Goal: Transaction & Acquisition: Obtain resource

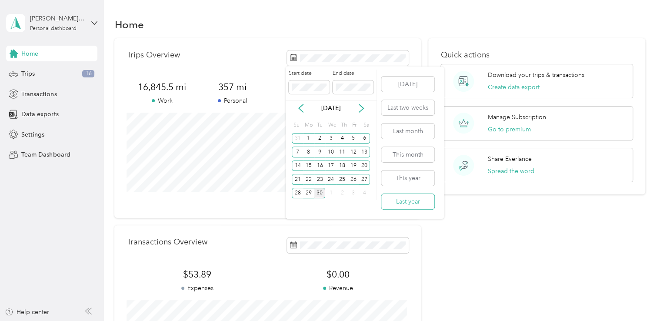
click at [406, 205] on button "Last year" at bounding box center [407, 201] width 53 height 15
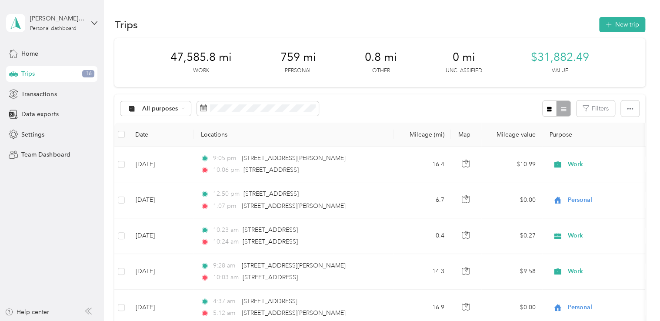
scroll to position [10597, 0]
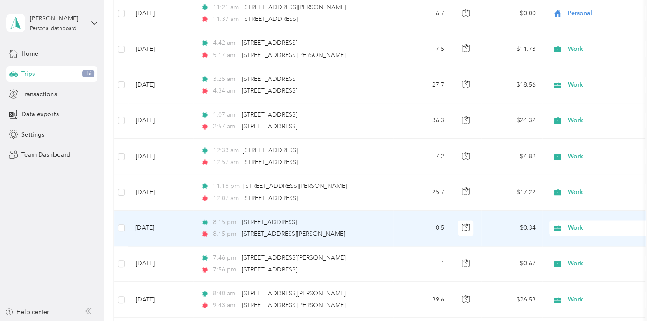
click at [567, 223] on span "Work" at bounding box center [599, 228] width 95 height 10
click at [572, 236] on li "Personal" at bounding box center [604, 232] width 108 height 15
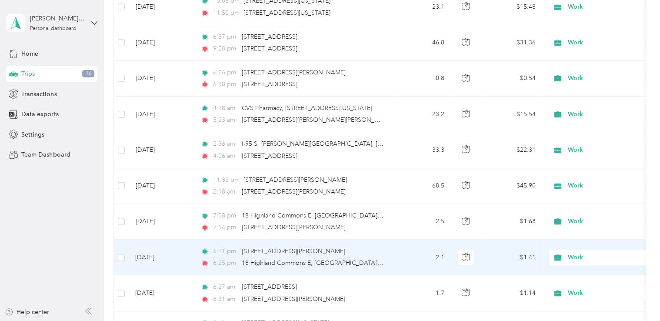
scroll to position [11728, 0]
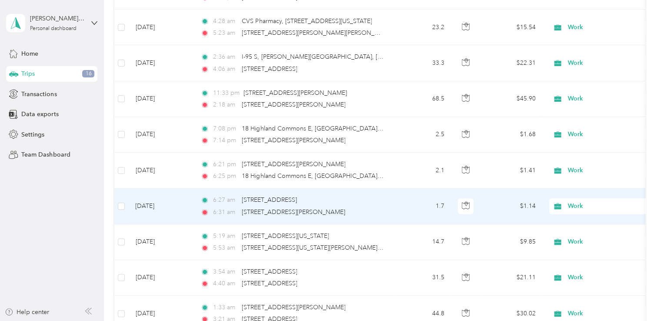
click at [565, 201] on span "Work" at bounding box center [599, 206] width 95 height 10
click at [562, 207] on icon at bounding box center [561, 208] width 7 height 7
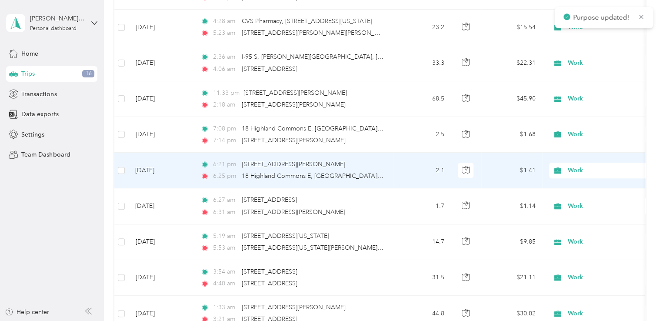
click at [561, 167] on icon at bounding box center [558, 170] width 7 height 6
click at [566, 174] on span "Personal" at bounding box center [604, 172] width 96 height 9
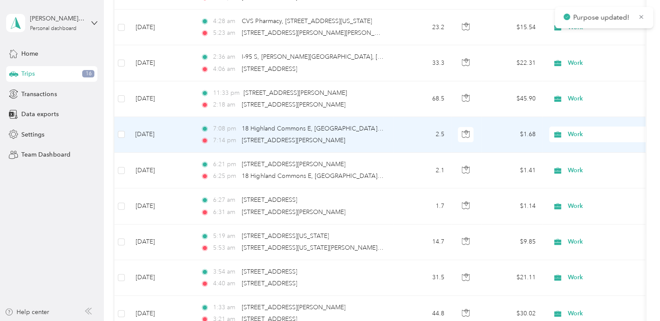
click at [572, 130] on span "Work" at bounding box center [608, 135] width 80 height 10
click at [568, 135] on span "Personal" at bounding box center [604, 137] width 96 height 9
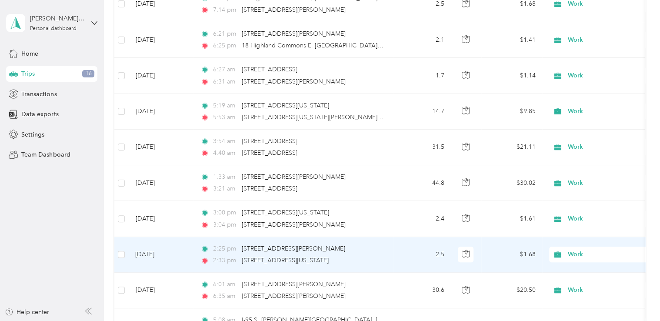
scroll to position [11901, 0]
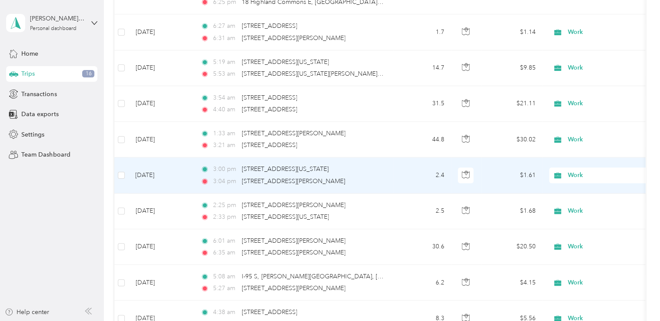
click at [570, 170] on span "Work" at bounding box center [608, 175] width 80 height 10
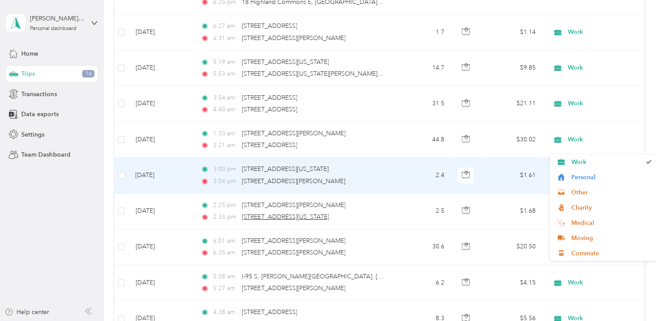
click at [564, 175] on icon at bounding box center [561, 177] width 11 height 7
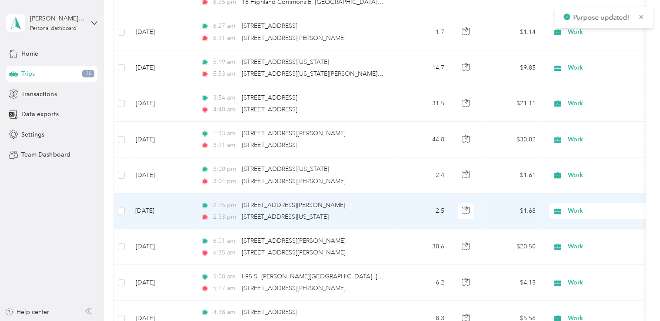
click at [575, 206] on span "Work" at bounding box center [608, 211] width 80 height 10
click at [583, 211] on span "Personal" at bounding box center [611, 210] width 80 height 9
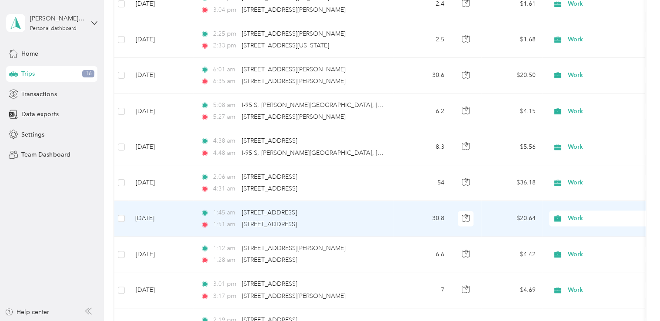
scroll to position [12075, 0]
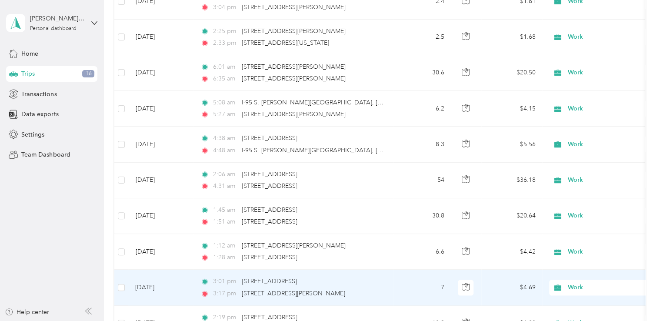
click at [565, 283] on span "Work" at bounding box center [599, 288] width 95 height 10
click at [587, 163] on span "Personal" at bounding box center [611, 164] width 80 height 9
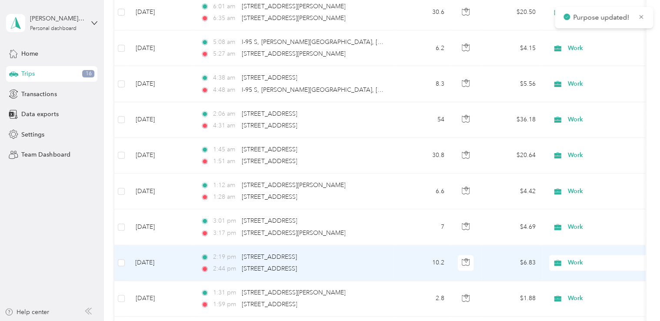
scroll to position [12162, 0]
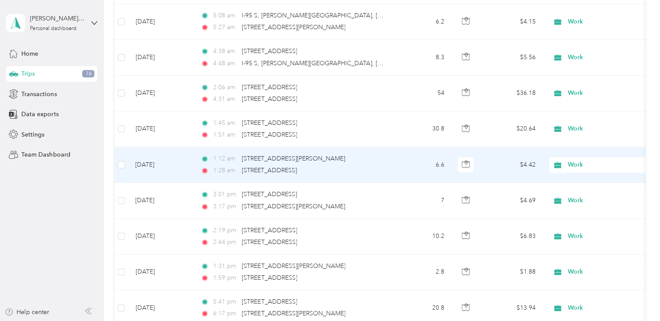
click at [572, 160] on span "Work" at bounding box center [608, 165] width 80 height 10
click at [582, 150] on span "Work" at bounding box center [606, 147] width 70 height 9
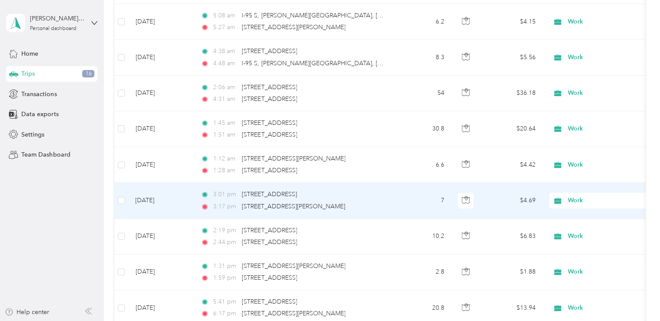
click at [571, 196] on span "Work" at bounding box center [608, 201] width 80 height 10
click at [579, 198] on span "Personal" at bounding box center [611, 201] width 80 height 9
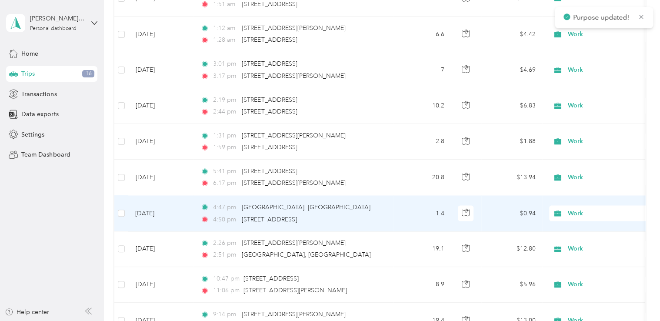
scroll to position [12336, 0]
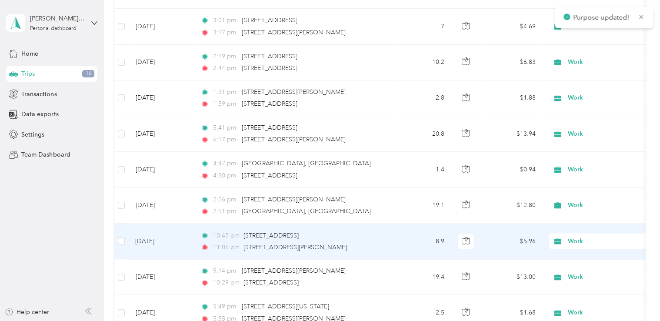
click at [568, 236] on span "Work" at bounding box center [608, 241] width 80 height 10
click at [586, 120] on li "Personal" at bounding box center [604, 117] width 108 height 15
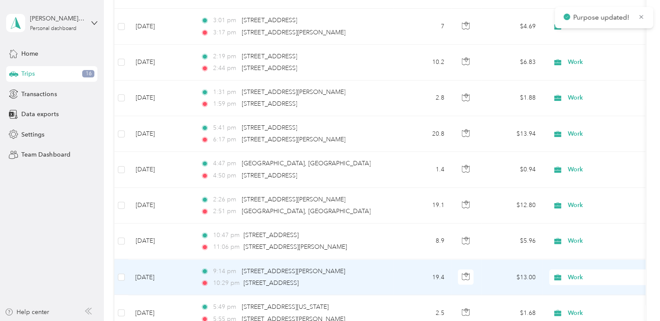
scroll to position [12423, 0]
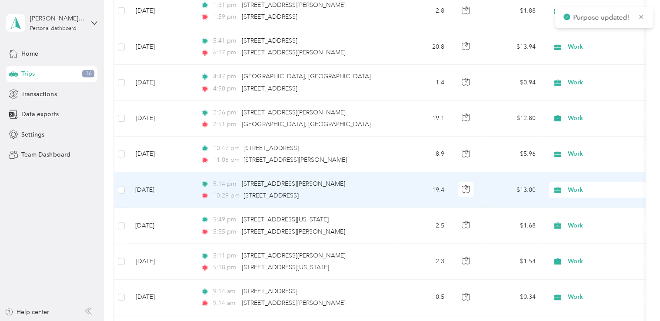
click at [563, 187] on icon at bounding box center [557, 190] width 11 height 7
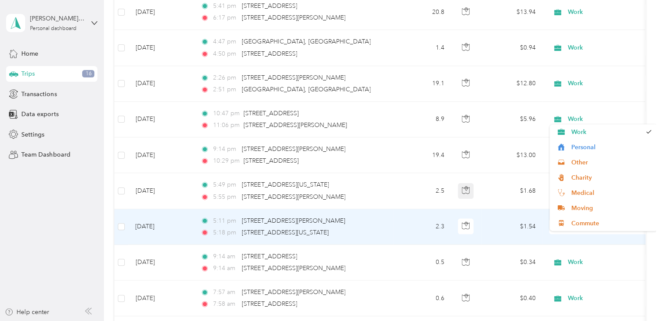
scroll to position [12467, 0]
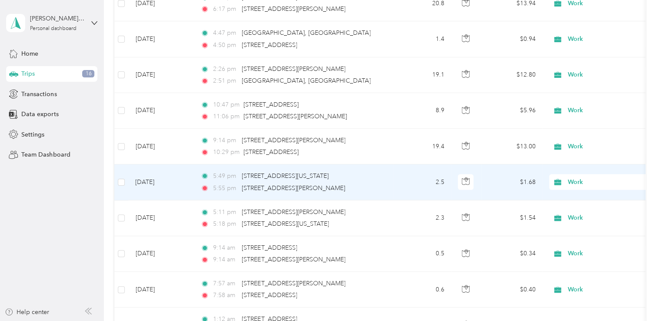
click at [534, 164] on td "$1.68" at bounding box center [511, 182] width 61 height 36
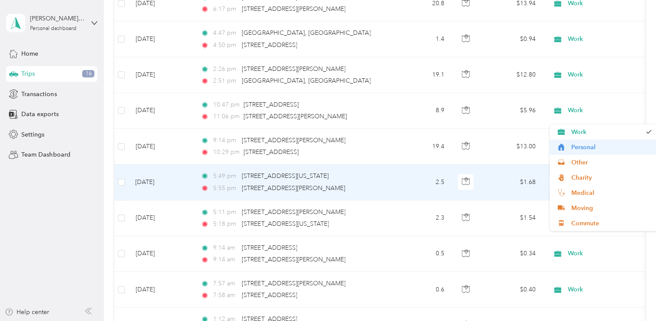
click at [588, 151] on ol "Work Personal Other Charity Medical Moving Commute" at bounding box center [604, 177] width 108 height 107
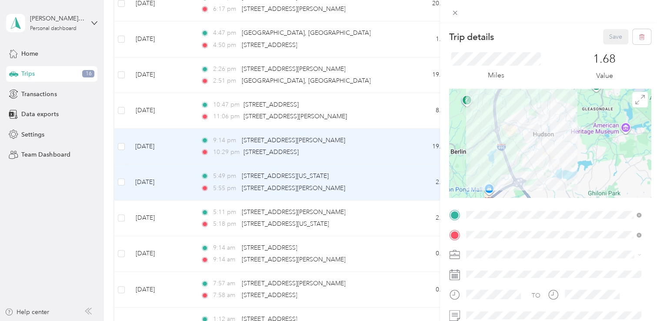
click at [34, 231] on div "Trip details Save This trip cannot be edited because it is either under review,…" at bounding box center [330, 160] width 660 height 321
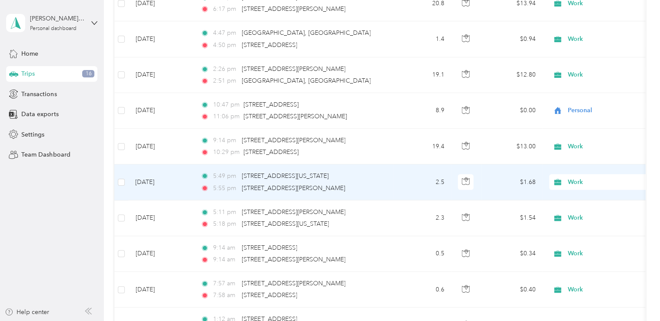
click at [567, 177] on span "Work" at bounding box center [599, 182] width 95 height 10
click at [576, 180] on span "Personal" at bounding box center [611, 182] width 80 height 9
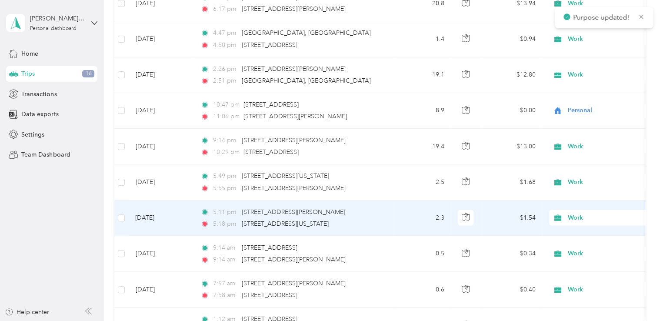
click at [567, 213] on span "Work" at bounding box center [599, 218] width 95 height 10
click at [565, 215] on icon at bounding box center [561, 218] width 11 height 7
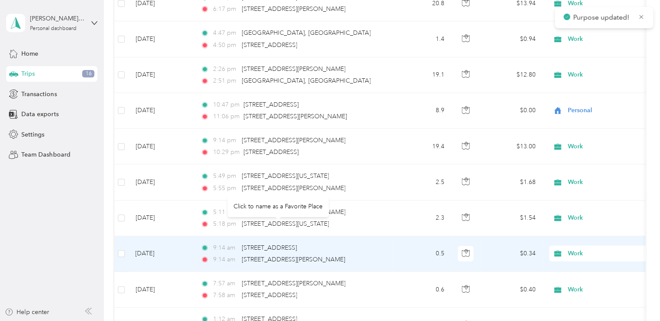
click at [577, 249] on span "Work" at bounding box center [608, 254] width 80 height 10
click at [578, 131] on span "Personal" at bounding box center [611, 130] width 80 height 9
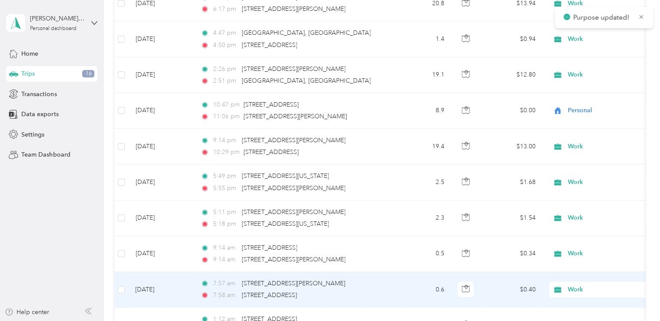
scroll to position [12510, 0]
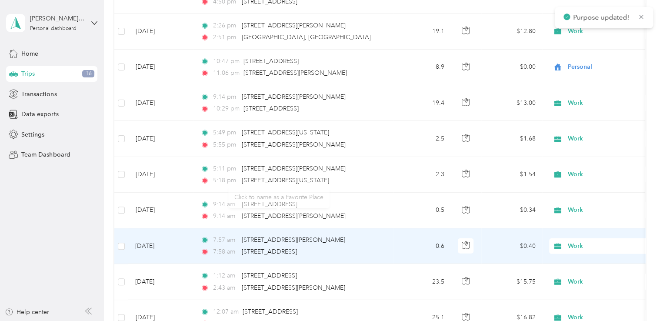
click at [575, 241] on span "Work" at bounding box center [608, 246] width 80 height 10
click at [576, 123] on span "Personal" at bounding box center [611, 122] width 80 height 9
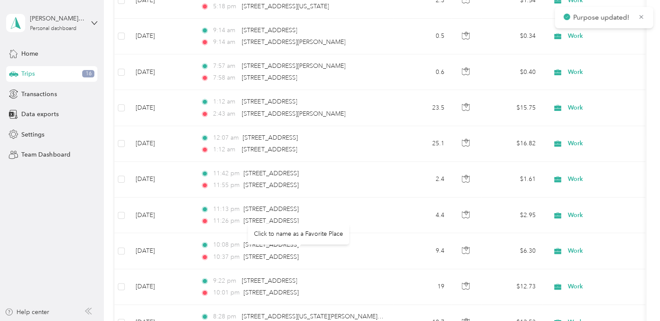
scroll to position [12815, 0]
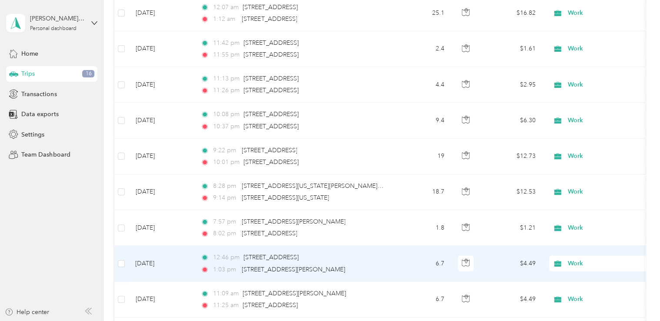
click at [570, 259] on span "Work" at bounding box center [608, 264] width 80 height 10
click at [581, 133] on li "Personal" at bounding box center [604, 138] width 108 height 15
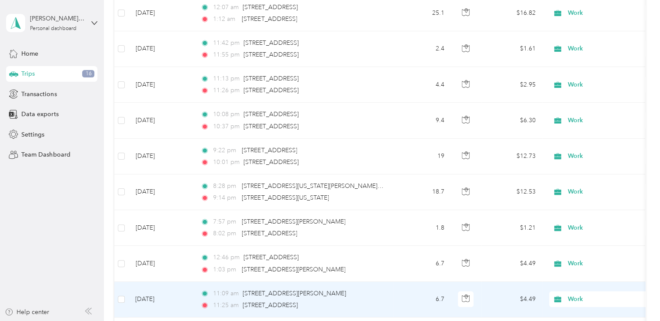
click at [569, 294] on span "Work" at bounding box center [608, 299] width 80 height 10
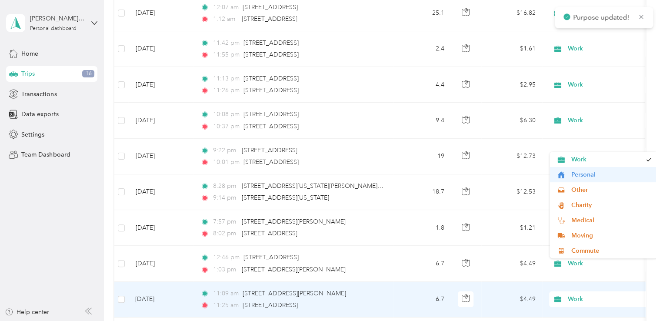
click at [573, 175] on span "Personal" at bounding box center [611, 174] width 80 height 9
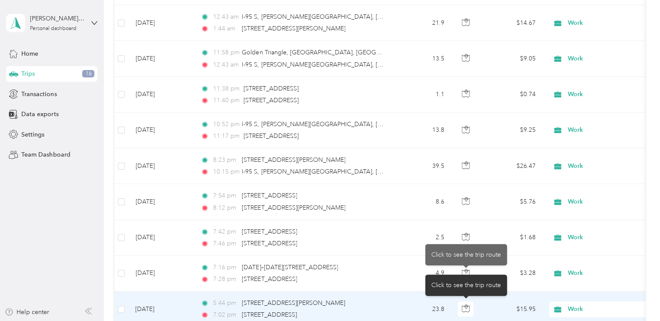
scroll to position [13206, 0]
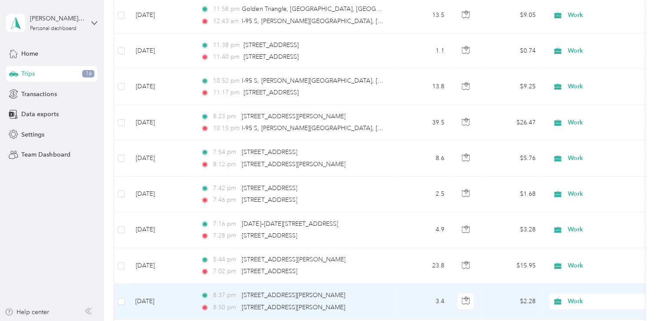
click at [580, 297] on span "Work" at bounding box center [608, 302] width 80 height 10
click at [590, 177] on span "Personal" at bounding box center [611, 175] width 80 height 9
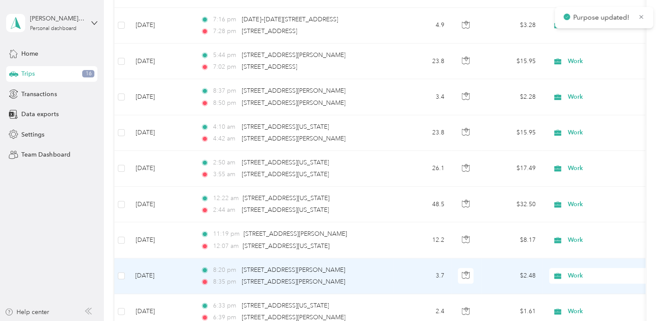
scroll to position [13424, 0]
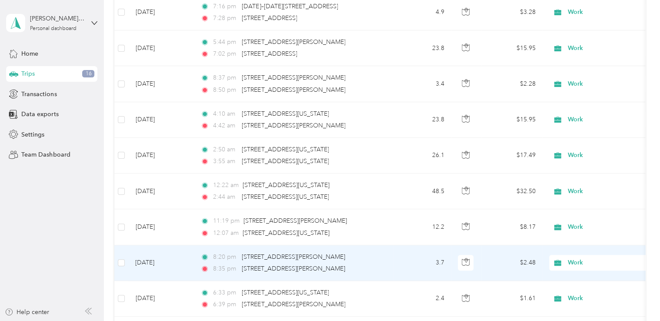
click at [569, 258] on span "Work" at bounding box center [608, 263] width 80 height 10
click at [582, 137] on span "Personal" at bounding box center [611, 136] width 80 height 9
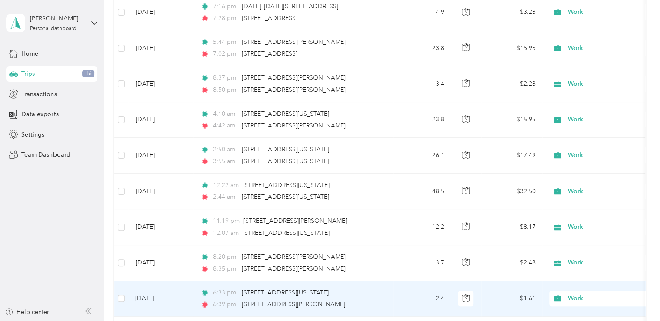
click at [572, 294] on span "Work" at bounding box center [608, 299] width 80 height 10
click at [587, 173] on span "Personal" at bounding box center [611, 172] width 80 height 9
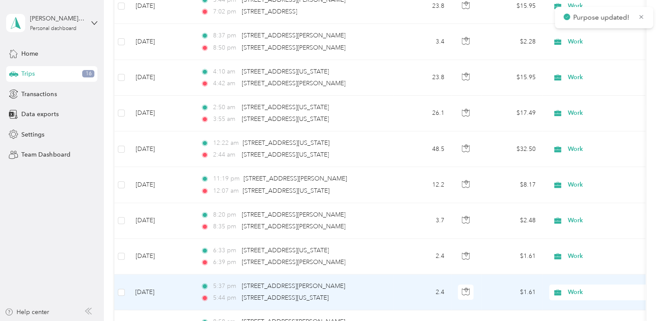
scroll to position [13467, 0]
click at [566, 286] on span "Work" at bounding box center [599, 291] width 95 height 10
click at [577, 166] on span "Personal" at bounding box center [611, 164] width 80 height 9
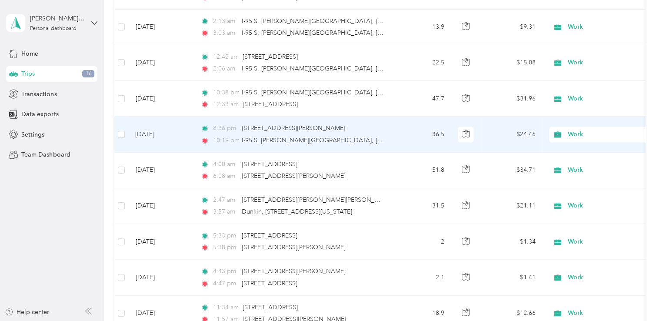
scroll to position [14033, 0]
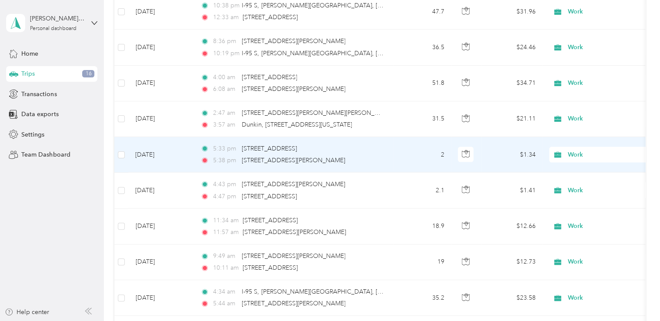
click at [569, 150] on span "Work" at bounding box center [608, 155] width 80 height 10
click at [578, 150] on span "Personal" at bounding box center [611, 149] width 80 height 9
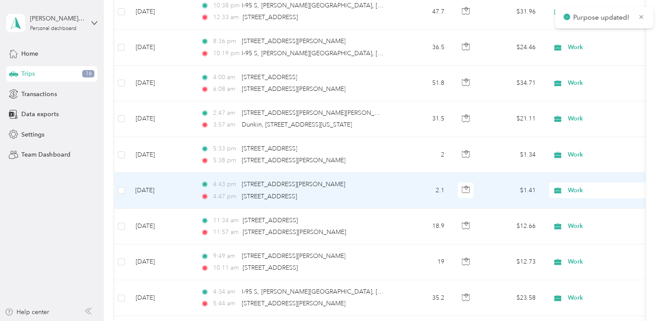
click at [569, 186] on span "Work" at bounding box center [608, 191] width 80 height 10
click at [588, 189] on span "Personal" at bounding box center [611, 187] width 80 height 9
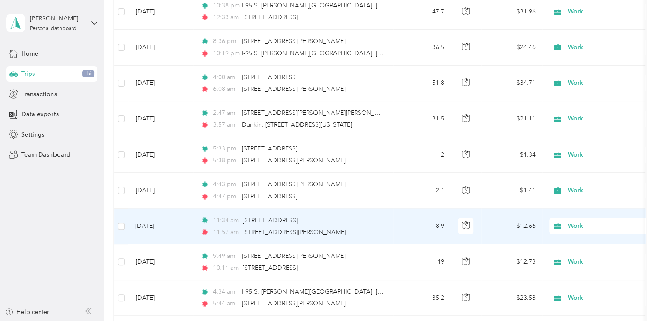
click at [563, 223] on icon at bounding box center [557, 226] width 11 height 7
click at [580, 222] on span "Personal" at bounding box center [611, 222] width 80 height 9
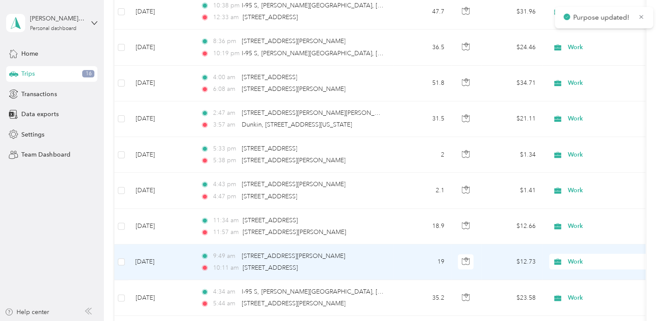
click at [570, 257] on span "Work" at bounding box center [608, 262] width 80 height 10
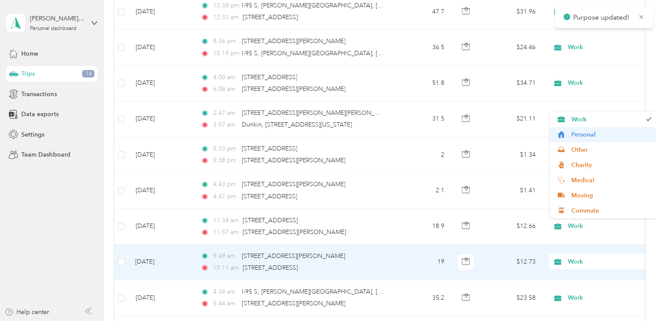
click at [577, 137] on span "Personal" at bounding box center [611, 134] width 80 height 9
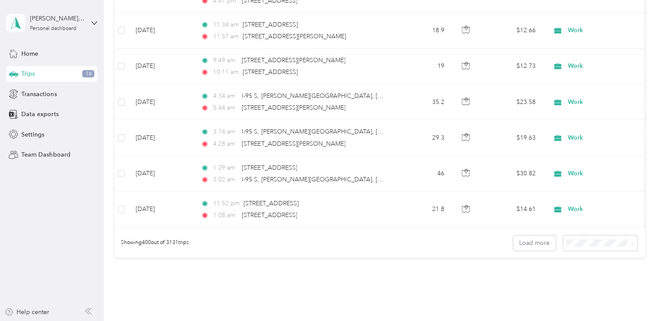
scroll to position [14257, 0]
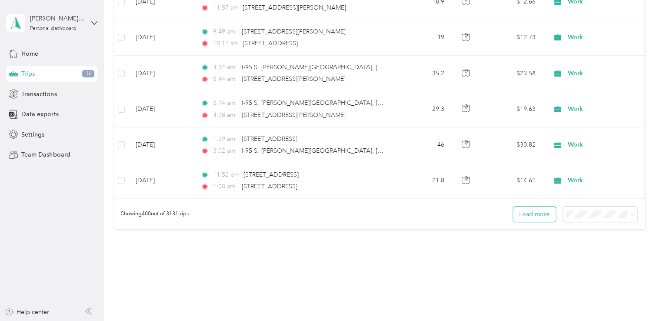
click at [525, 207] on button "Load more" at bounding box center [534, 214] width 43 height 15
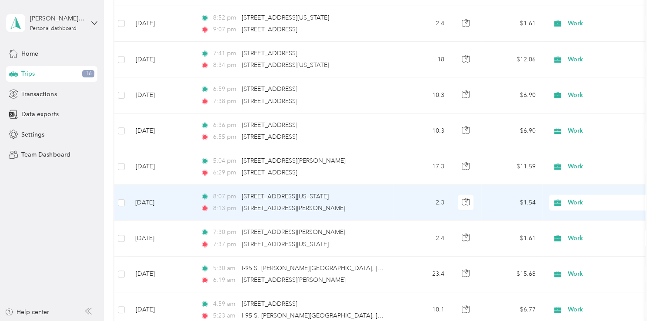
scroll to position [14562, 0]
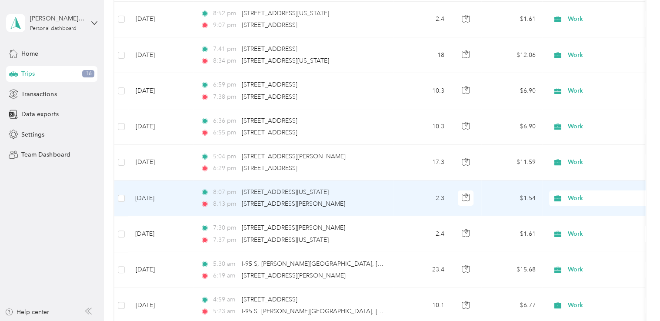
click at [564, 194] on span "Work" at bounding box center [599, 199] width 95 height 10
click at [574, 191] on span "Personal" at bounding box center [611, 193] width 80 height 9
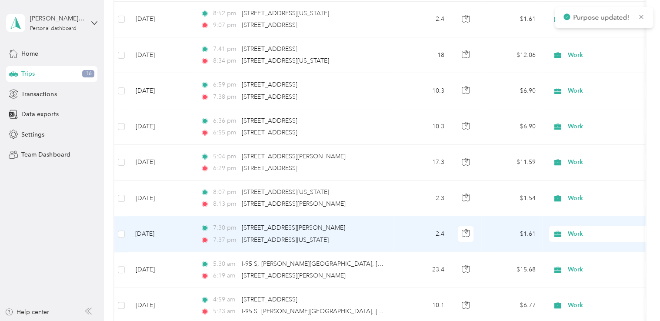
click at [577, 229] on span "Work" at bounding box center [608, 234] width 80 height 10
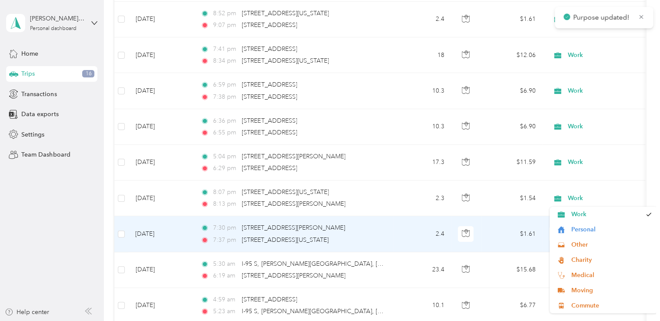
click at [575, 229] on span "Personal" at bounding box center [611, 229] width 80 height 9
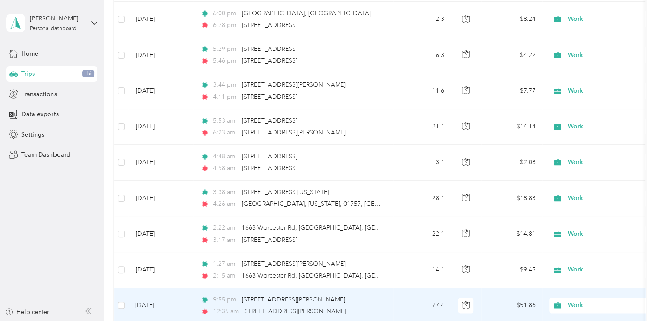
scroll to position [15344, 0]
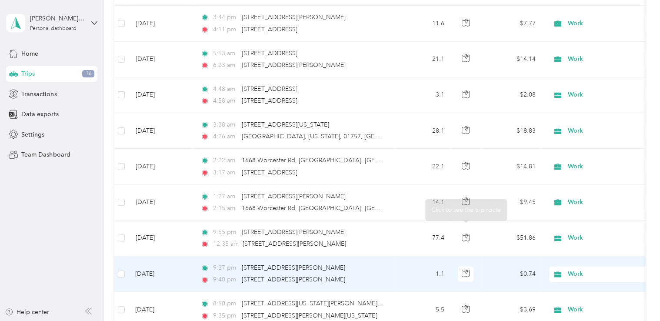
click at [568, 269] on span "Work" at bounding box center [608, 274] width 80 height 10
click at [593, 143] on span "Personal" at bounding box center [611, 143] width 80 height 9
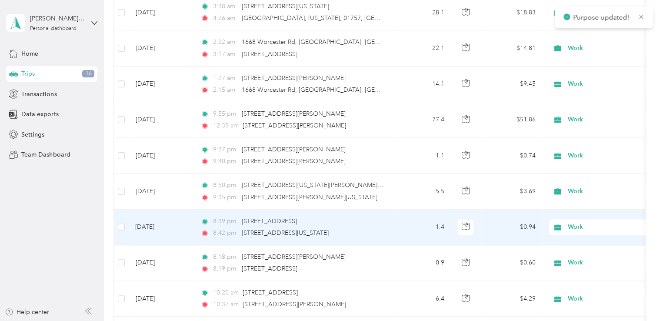
scroll to position [15475, 0]
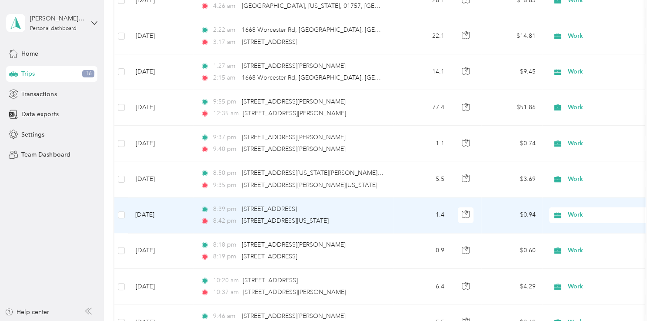
click at [565, 210] on span "Work" at bounding box center [599, 215] width 95 height 10
click at [568, 208] on span "Personal" at bounding box center [604, 208] width 96 height 9
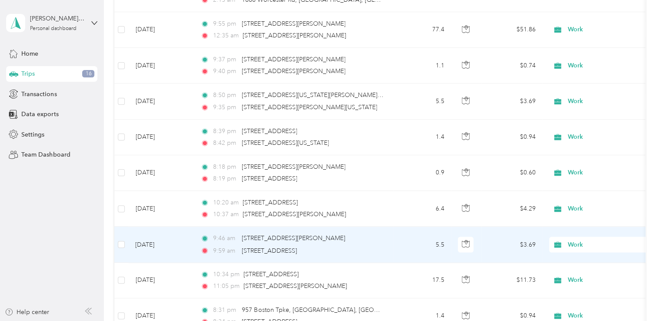
scroll to position [15562, 0]
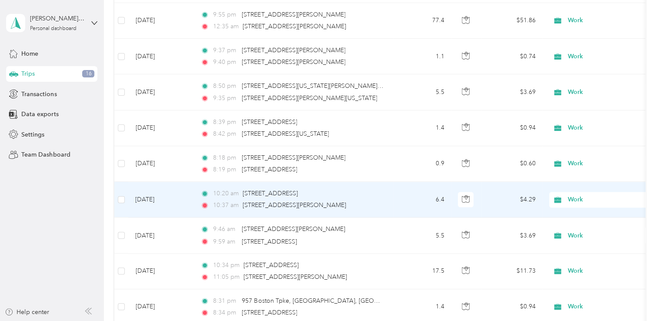
click at [581, 195] on span "Work" at bounding box center [608, 200] width 80 height 10
click at [576, 194] on span "Personal" at bounding box center [611, 192] width 80 height 9
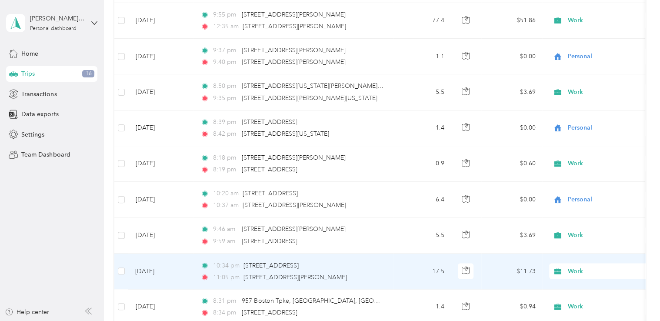
click at [563, 267] on icon at bounding box center [557, 270] width 11 height 7
click at [579, 138] on span "Personal" at bounding box center [611, 140] width 80 height 9
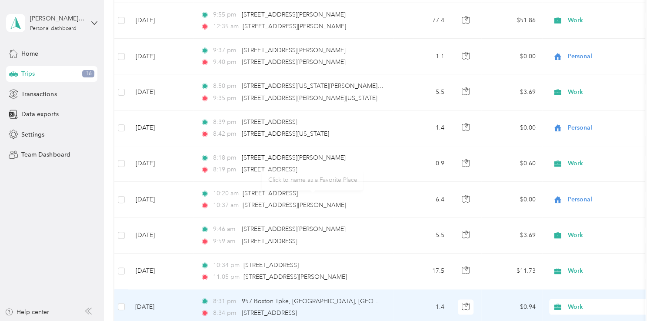
scroll to position [15605, 0]
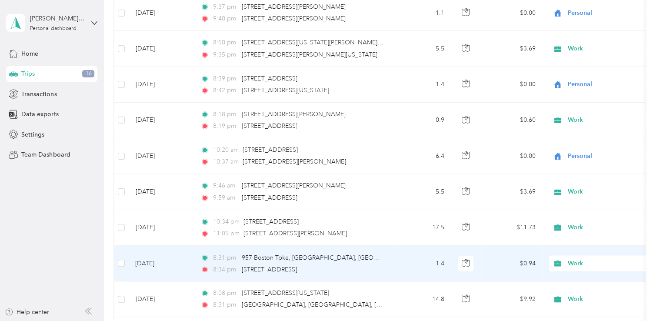
click at [578, 258] on span "Work" at bounding box center [608, 263] width 80 height 10
click at [572, 129] on span "Personal" at bounding box center [611, 132] width 80 height 9
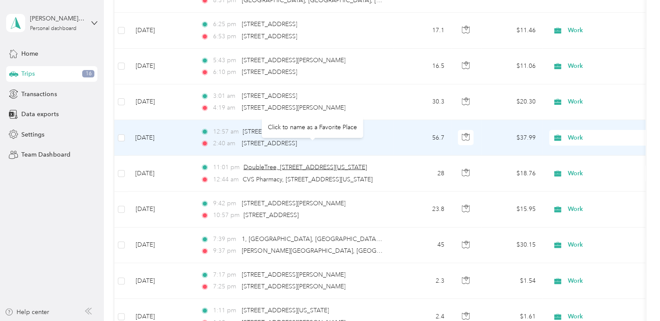
scroll to position [15866, 0]
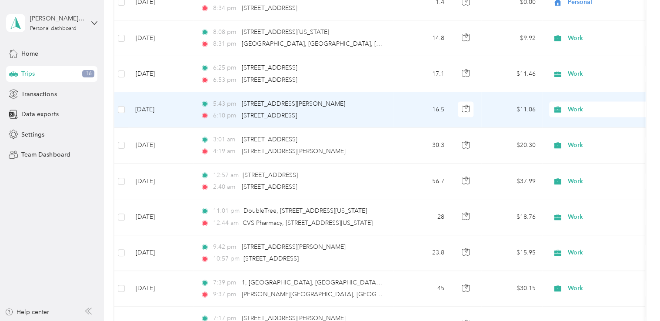
click at [579, 105] on span "Work" at bounding box center [608, 110] width 80 height 10
click at [576, 101] on span "Personal" at bounding box center [611, 102] width 80 height 9
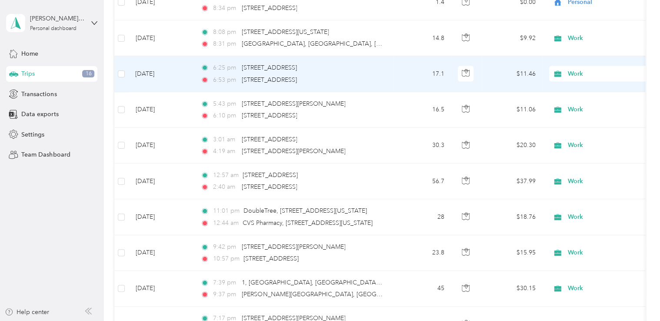
click at [579, 69] on span "Work" at bounding box center [608, 74] width 80 height 10
click at [589, 55] on li "Work" at bounding box center [604, 51] width 108 height 15
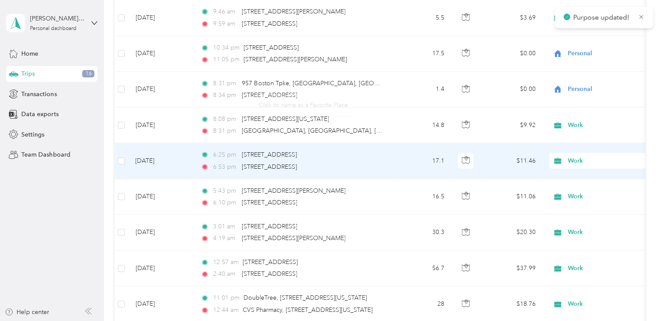
scroll to position [15823, 0]
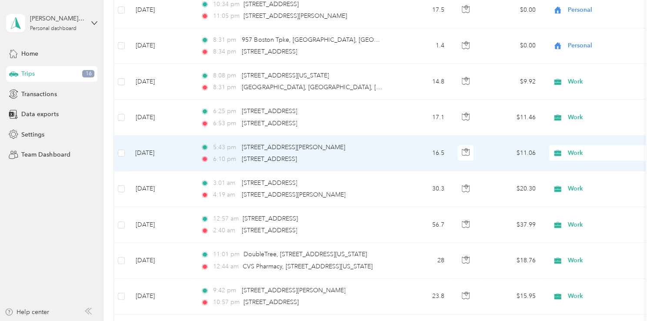
click at [573, 148] on span "Work" at bounding box center [608, 153] width 80 height 10
click at [585, 149] on li "Personal" at bounding box center [604, 145] width 108 height 15
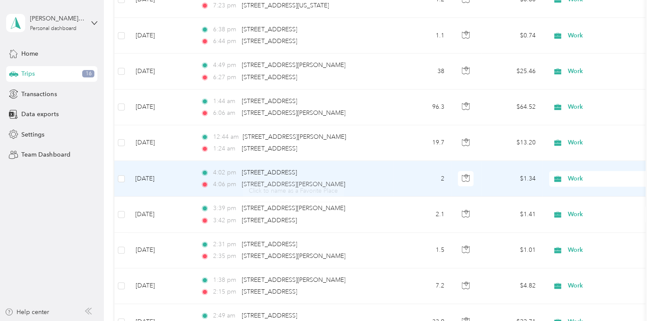
scroll to position [16780, 0]
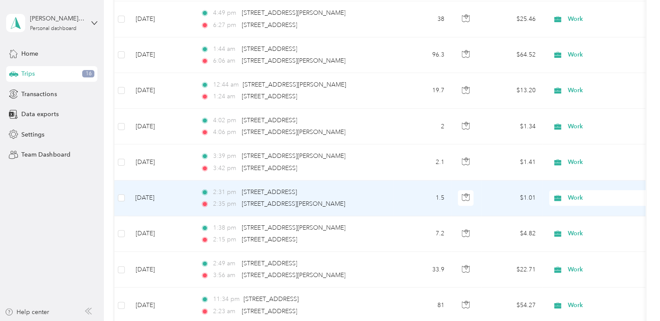
click at [565, 193] on span "Work" at bounding box center [599, 198] width 95 height 10
click at [574, 188] on span "Personal" at bounding box center [611, 188] width 80 height 9
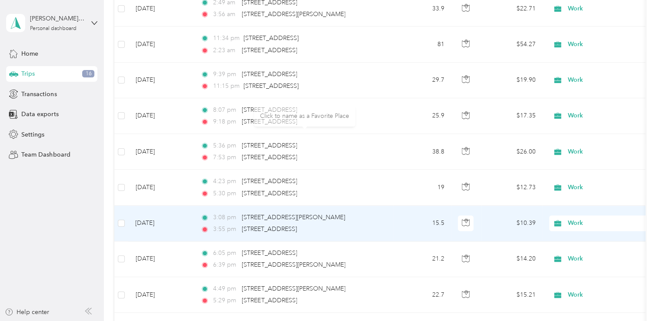
scroll to position [17084, 0]
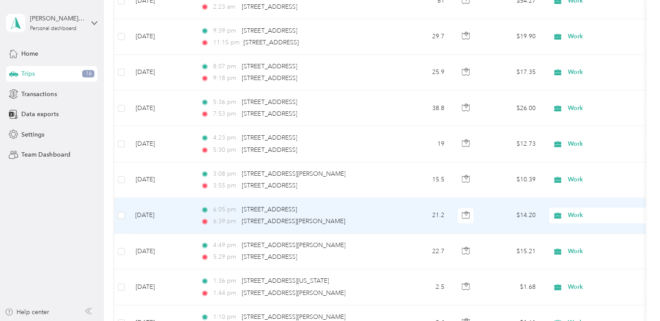
click at [577, 211] on span "Work" at bounding box center [608, 216] width 80 height 10
click at [579, 201] on span "Personal" at bounding box center [611, 205] width 80 height 9
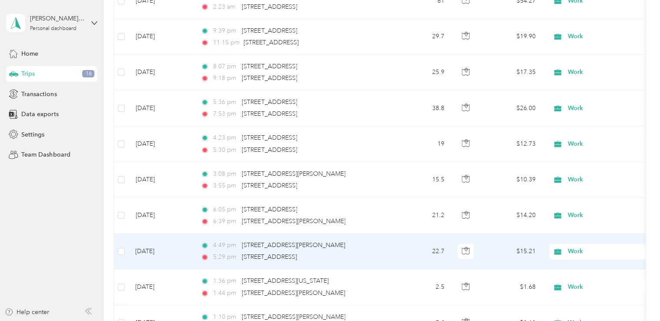
click at [576, 247] on span "Work" at bounding box center [608, 252] width 80 height 10
click at [585, 117] on span "Personal" at bounding box center [611, 116] width 80 height 9
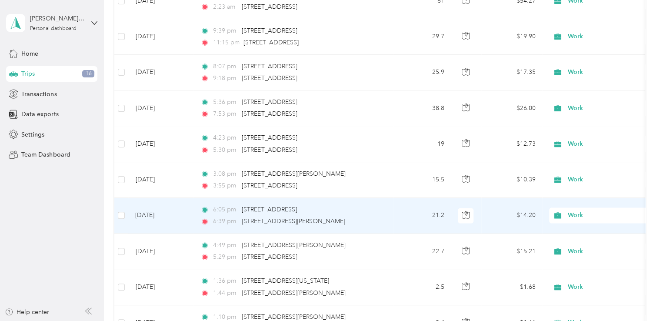
scroll to position [17128, 0]
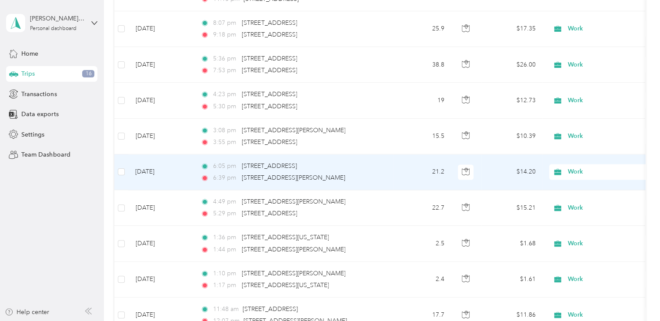
click at [575, 167] on span "Work" at bounding box center [608, 172] width 80 height 10
drag, startPoint x: 571, startPoint y: 159, endPoint x: 357, endPoint y: 178, distance: 214.8
click at [571, 159] on span "Personal" at bounding box center [611, 161] width 80 height 9
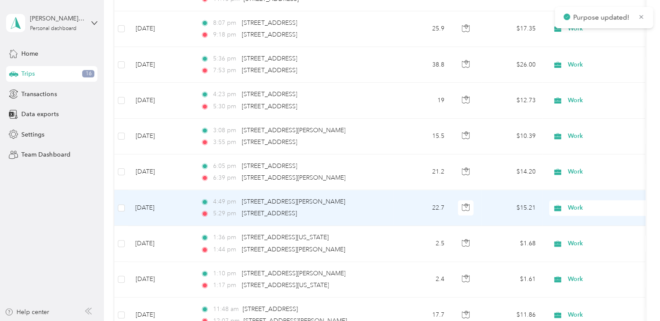
scroll to position [17171, 0]
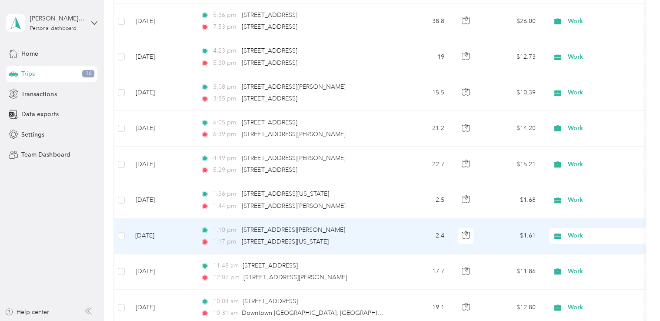
click at [572, 231] on span "Work" at bounding box center [608, 236] width 80 height 10
drag, startPoint x: 580, startPoint y: 224, endPoint x: 360, endPoint y: 218, distance: 219.7
click at [580, 224] on span "Personal" at bounding box center [611, 225] width 80 height 9
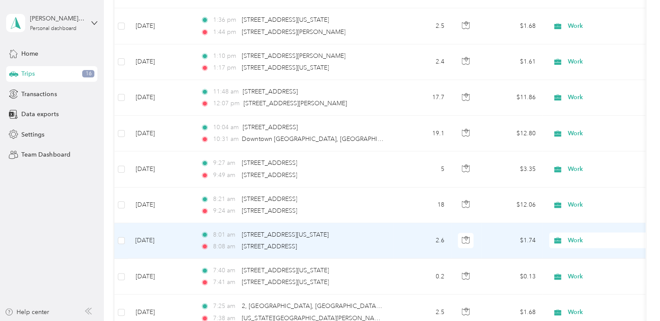
scroll to position [17389, 0]
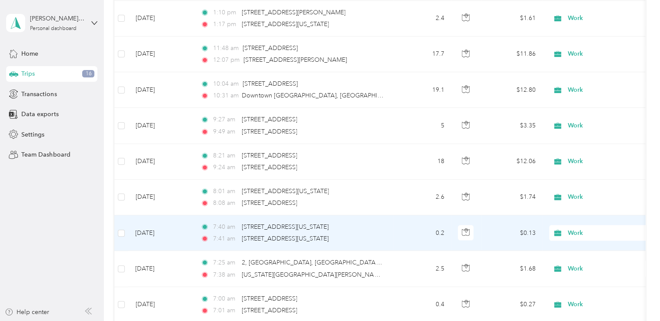
click at [576, 228] on span "Work" at bounding box center [608, 233] width 80 height 10
click at [578, 221] on span "Personal" at bounding box center [611, 221] width 80 height 9
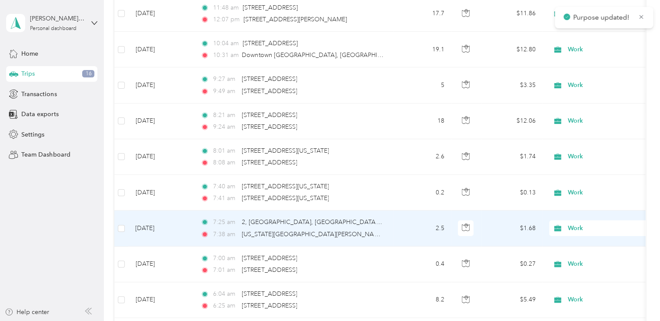
scroll to position [17432, 0]
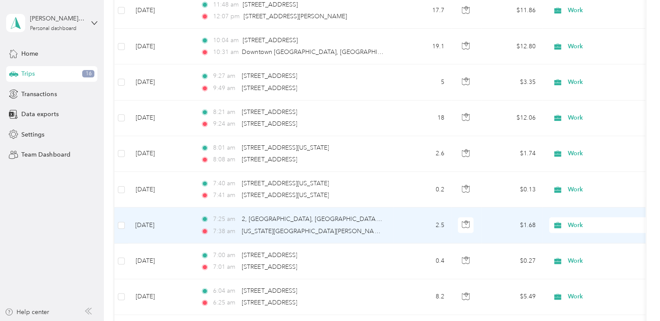
click at [572, 221] on span "Work" at bounding box center [608, 226] width 80 height 10
click at [582, 215] on span "Personal" at bounding box center [611, 213] width 80 height 9
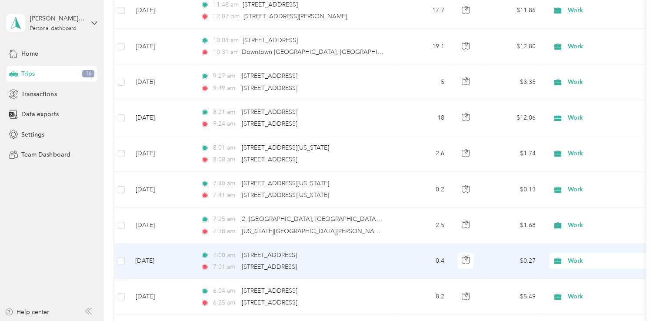
click at [569, 256] on span "Work" at bounding box center [608, 261] width 80 height 10
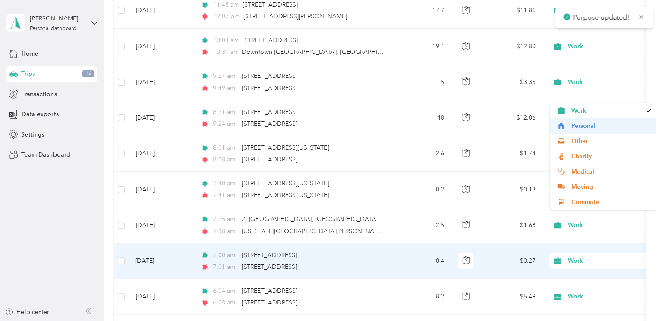
click at [592, 125] on span "Personal" at bounding box center [611, 125] width 80 height 9
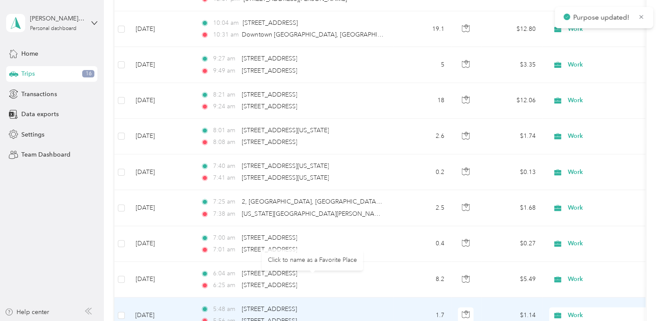
scroll to position [17476, 0]
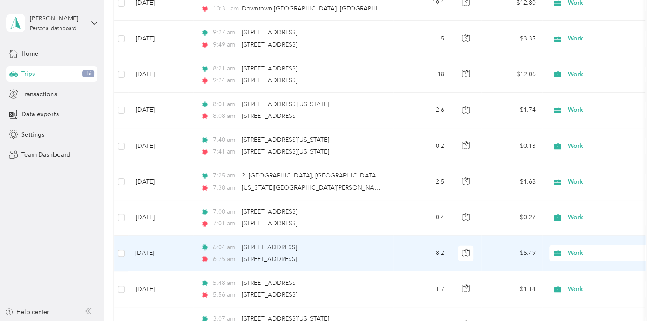
click at [569, 248] on span "Work" at bounding box center [608, 253] width 80 height 10
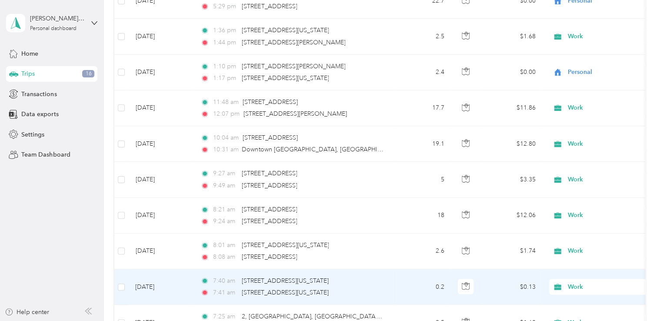
scroll to position [17456, 0]
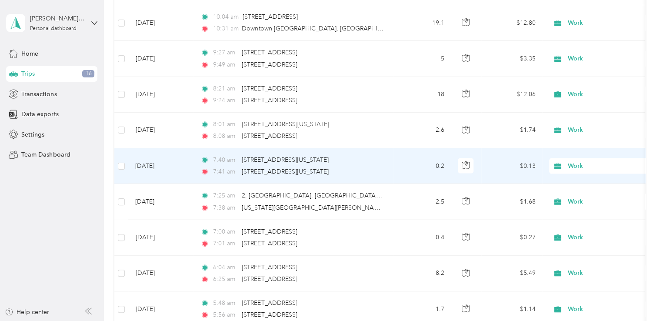
click at [567, 161] on span "Work" at bounding box center [599, 166] width 95 height 10
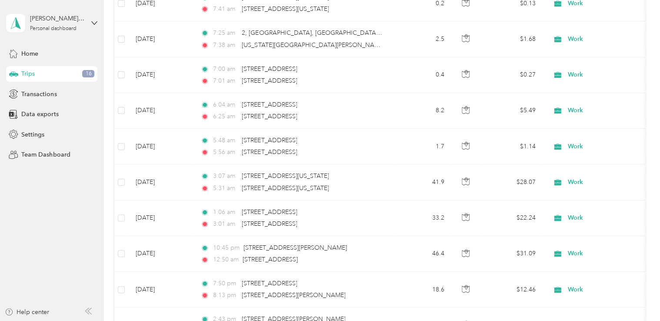
scroll to position [17673, 0]
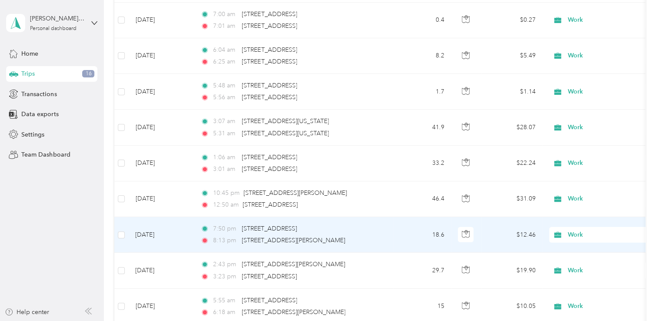
click at [580, 230] on span "Work" at bounding box center [608, 235] width 80 height 10
click at [580, 222] on span "Personal" at bounding box center [611, 222] width 80 height 9
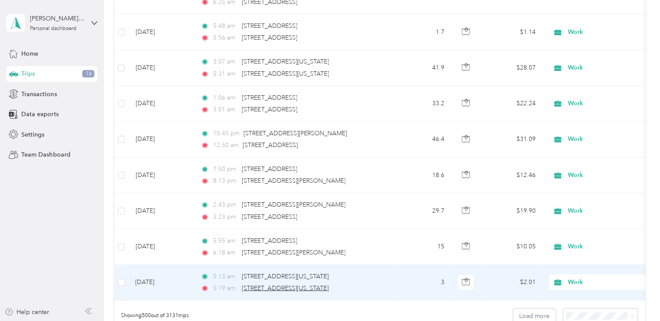
scroll to position [17760, 0]
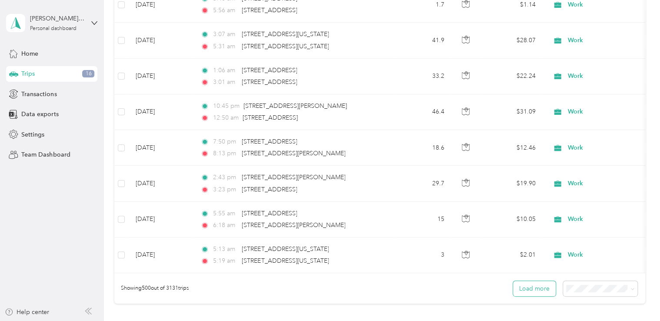
click at [531, 281] on button "Load more" at bounding box center [534, 288] width 43 height 15
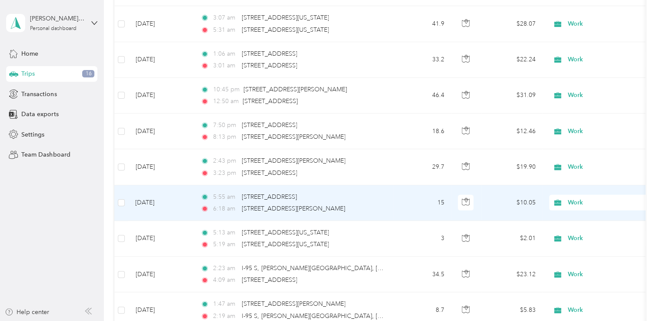
scroll to position [17804, 0]
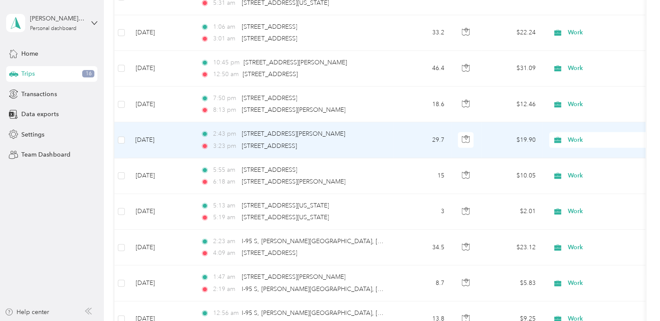
click at [564, 135] on span "Work" at bounding box center [599, 140] width 95 height 10
click at [579, 128] on span "Personal" at bounding box center [611, 127] width 80 height 9
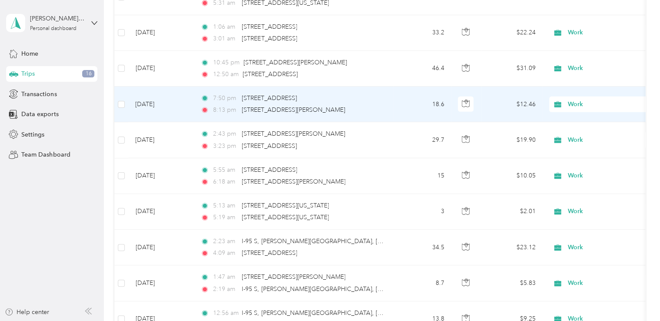
click at [579, 100] on span "Work" at bounding box center [608, 105] width 80 height 10
click at [586, 90] on span "Personal" at bounding box center [611, 91] width 80 height 9
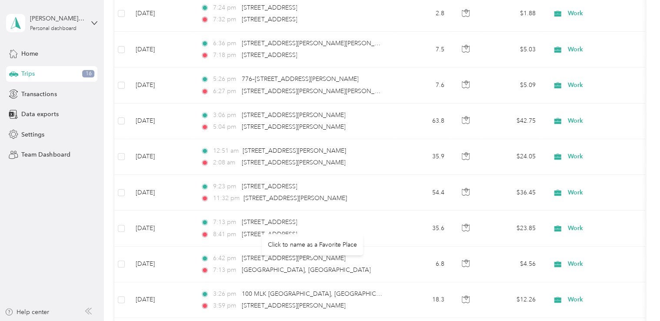
scroll to position [18804, 0]
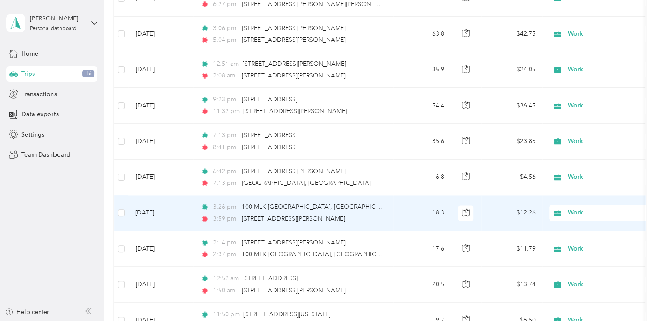
click at [578, 208] on span "Work" at bounding box center [608, 213] width 80 height 10
click at [575, 197] on span "Personal" at bounding box center [611, 198] width 80 height 9
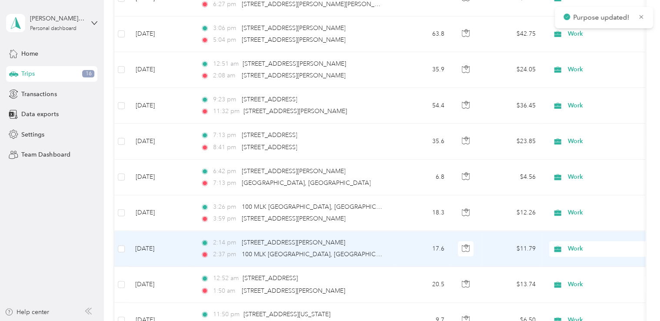
click at [572, 244] on span "Work" at bounding box center [608, 249] width 80 height 10
click at [580, 232] on span "Personal" at bounding box center [611, 233] width 80 height 9
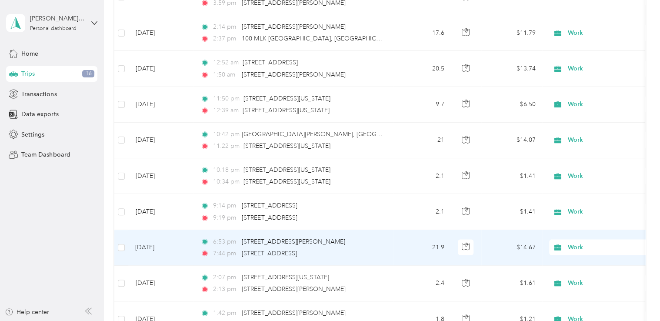
scroll to position [19021, 0]
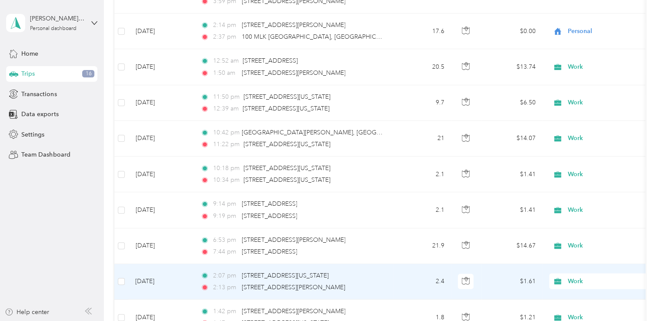
click at [571, 277] on span "Work" at bounding box center [608, 282] width 80 height 10
click at [590, 140] on span "Personal" at bounding box center [611, 141] width 80 height 9
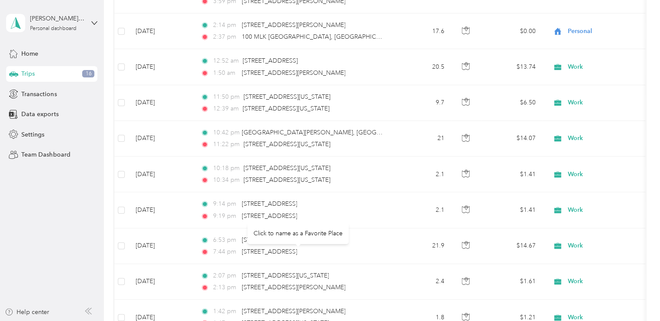
scroll to position [19065, 0]
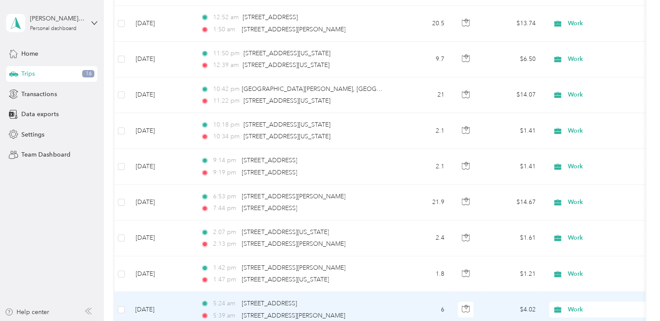
click at [567, 305] on span "Work" at bounding box center [599, 310] width 95 height 10
drag, startPoint x: 590, startPoint y: 170, endPoint x: 578, endPoint y: 201, distance: 32.5
click at [591, 170] on span "Personal" at bounding box center [611, 169] width 80 height 9
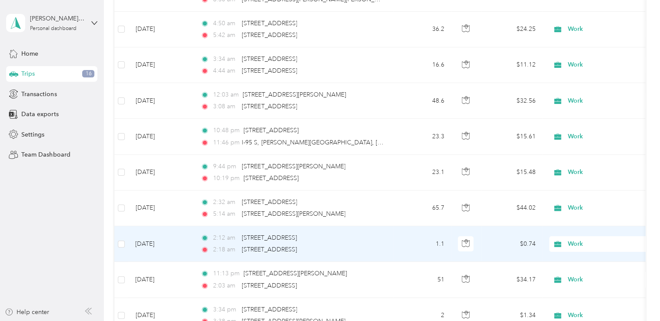
scroll to position [19848, 0]
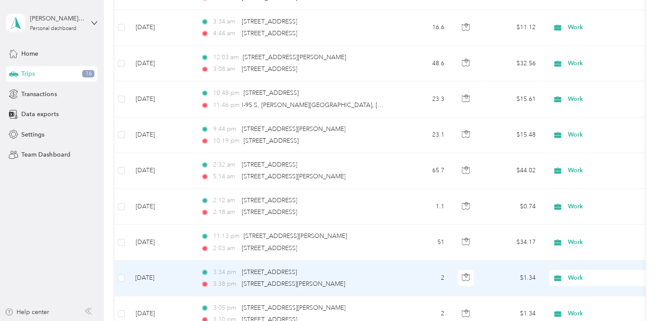
click at [571, 273] on span "Work" at bounding box center [608, 278] width 80 height 10
click at [586, 136] on span "Personal" at bounding box center [611, 136] width 80 height 9
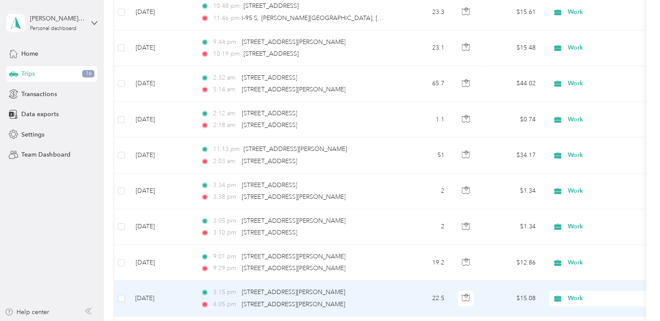
click at [568, 294] on span "Work" at bounding box center [608, 299] width 80 height 10
drag, startPoint x: 591, startPoint y: 156, endPoint x: 576, endPoint y: 218, distance: 63.9
click at [591, 156] on span "Personal" at bounding box center [611, 156] width 80 height 9
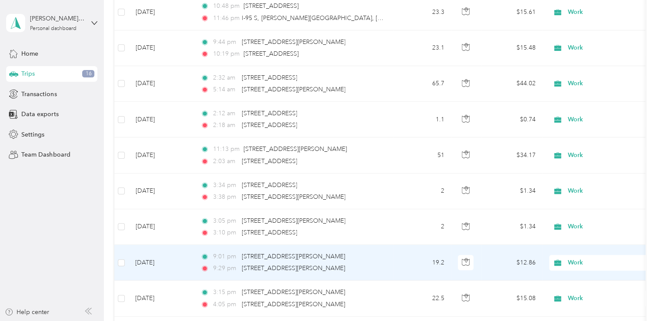
click at [572, 258] on span "Work" at bounding box center [608, 263] width 80 height 10
click at [581, 122] on span "Personal" at bounding box center [611, 121] width 80 height 9
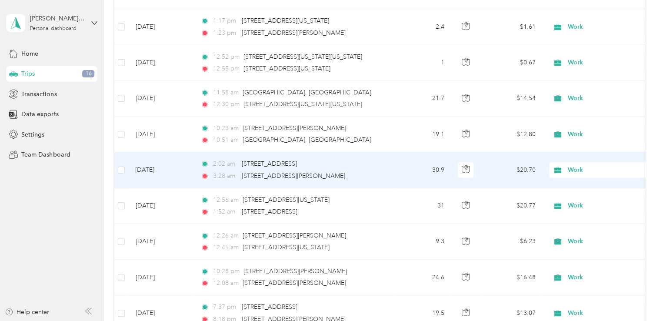
scroll to position [20979, 0]
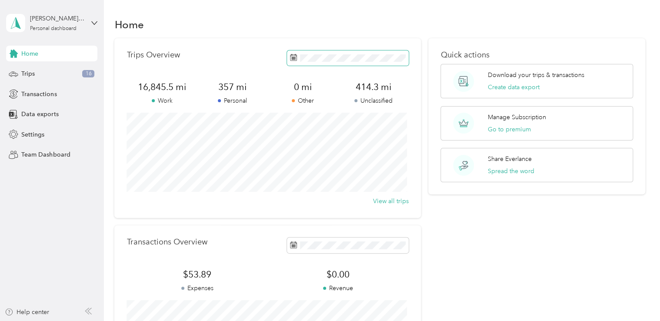
click at [358, 63] on span at bounding box center [348, 57] width 122 height 15
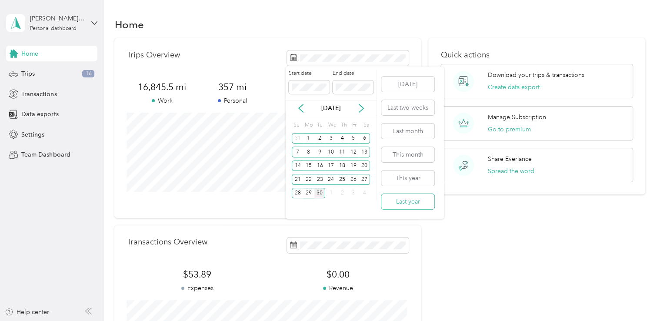
click at [418, 204] on button "Last year" at bounding box center [407, 201] width 53 height 15
click at [407, 199] on button "Last year" at bounding box center [407, 201] width 53 height 15
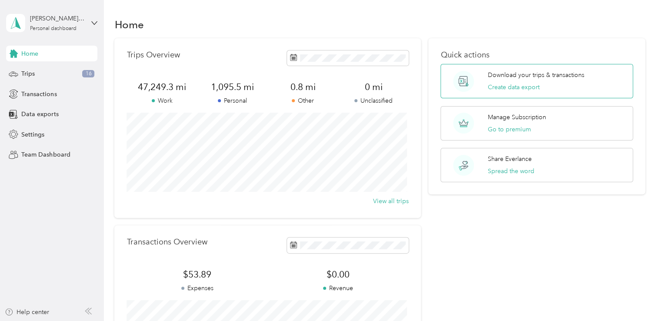
click at [547, 81] on div "Download your trips & transactions Create data export" at bounding box center [536, 80] width 97 height 21
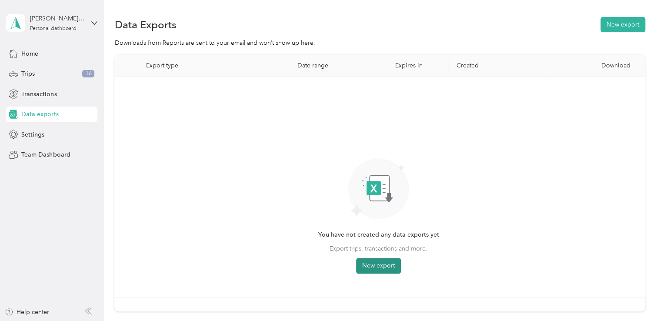
click at [370, 264] on button "New export" at bounding box center [378, 266] width 45 height 16
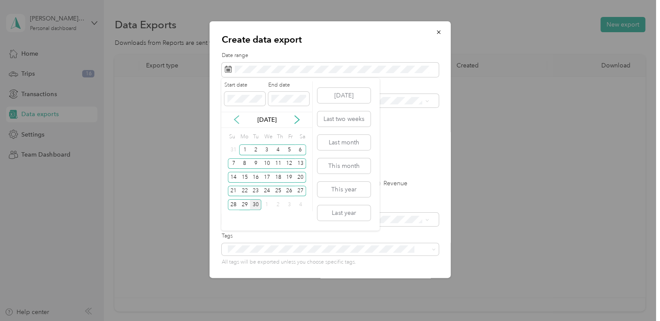
click at [235, 119] on icon at bounding box center [236, 120] width 4 height 8
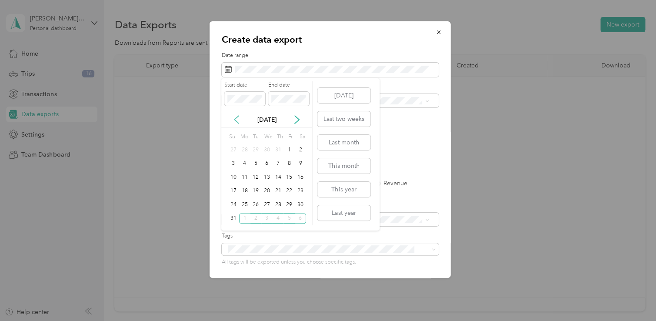
click at [235, 119] on icon at bounding box center [236, 120] width 4 height 8
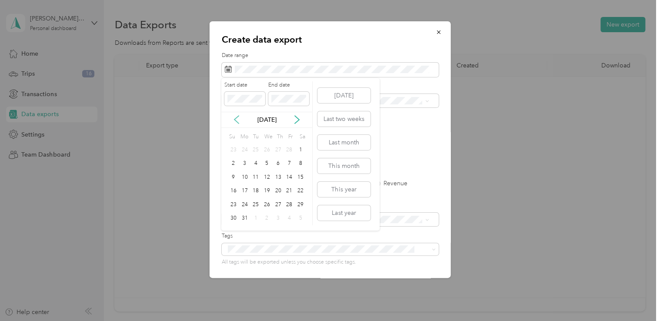
click at [235, 119] on icon at bounding box center [236, 120] width 4 height 8
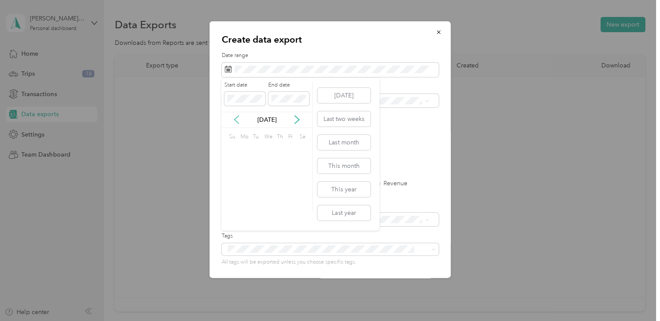
click at [235, 119] on icon at bounding box center [236, 120] width 4 height 8
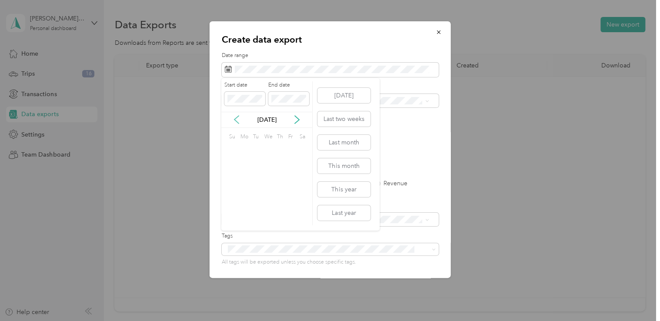
click at [235, 119] on icon at bounding box center [236, 120] width 4 height 8
click at [241, 147] on div "1" at bounding box center [244, 149] width 11 height 11
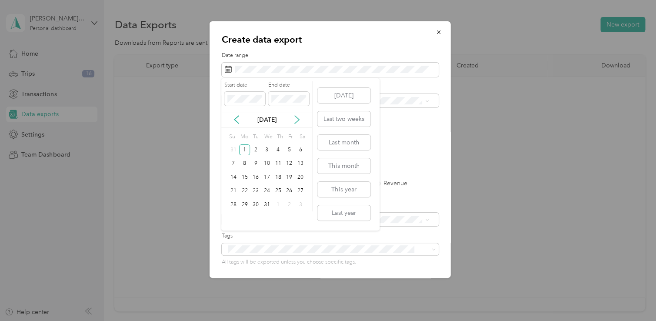
click at [296, 118] on icon at bounding box center [297, 119] width 9 height 9
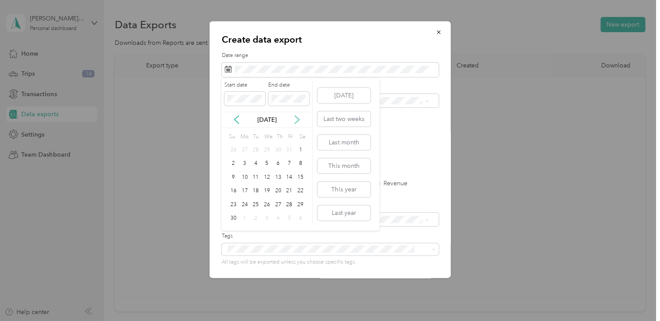
click at [296, 118] on icon at bounding box center [297, 119] width 9 height 9
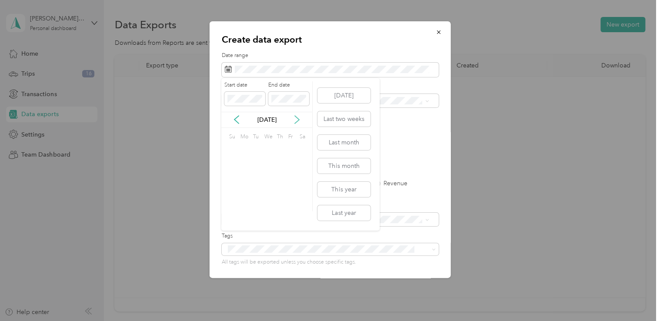
click at [296, 118] on icon at bounding box center [297, 119] width 9 height 9
click at [254, 202] on div "31" at bounding box center [255, 204] width 11 height 11
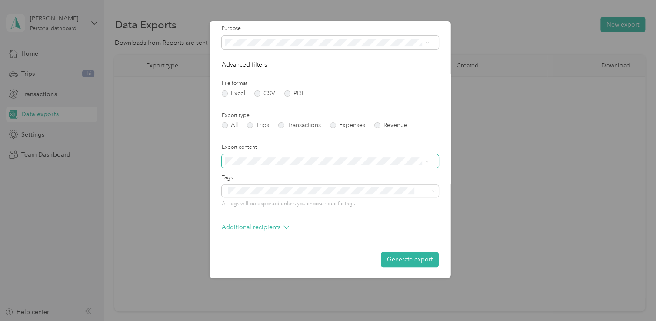
scroll to position [59, 0]
click at [284, 229] on icon at bounding box center [287, 227] width 6 height 6
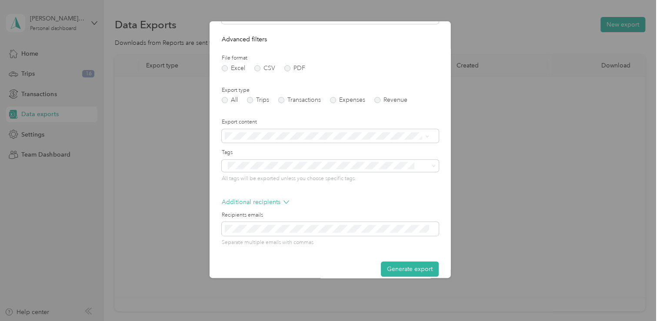
scroll to position [94, 0]
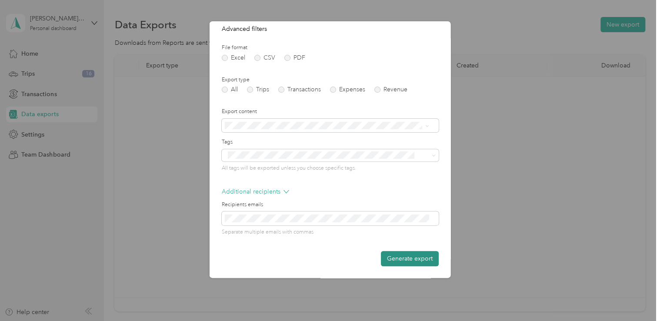
click at [415, 258] on button "Generate export" at bounding box center [410, 258] width 58 height 15
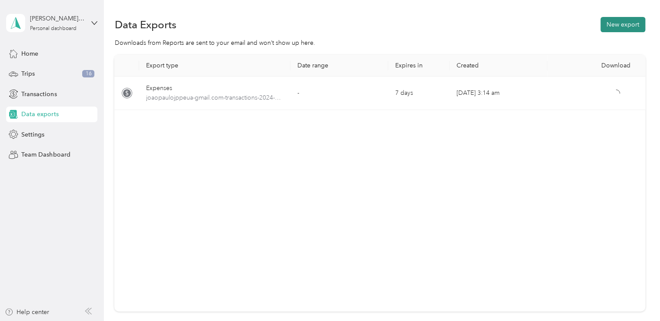
click at [629, 22] on button "New export" at bounding box center [623, 24] width 45 height 15
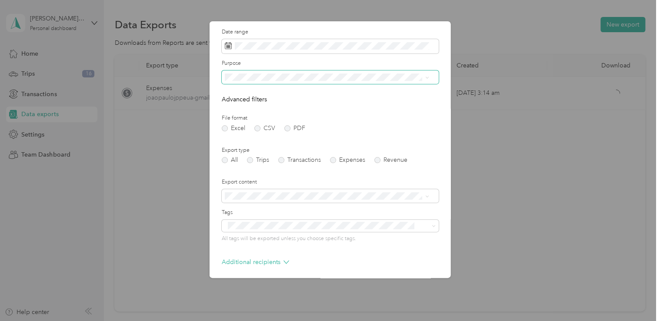
scroll to position [43, 0]
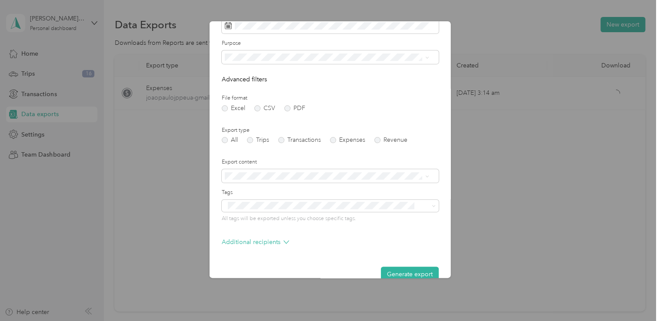
click at [169, 142] on div at bounding box center [330, 160] width 660 height 321
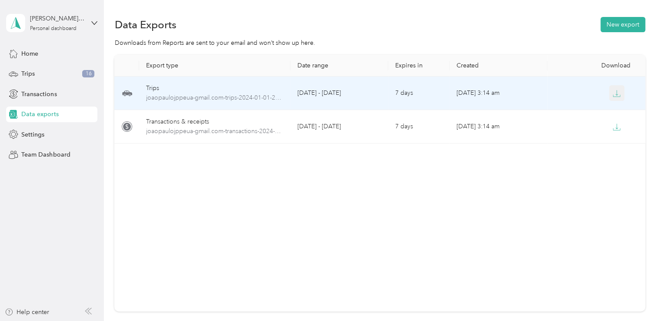
click at [615, 96] on icon "button" at bounding box center [617, 94] width 8 height 8
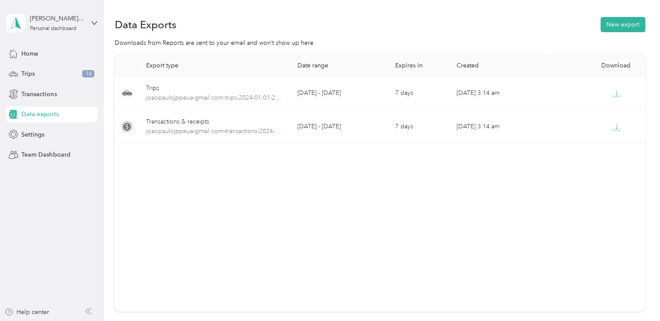
click at [467, 251] on div "Export type Date range Expires in Created Download Trips joaopaulojppeua-gmail.…" at bounding box center [379, 183] width 531 height 257
click at [35, 55] on span "Home" at bounding box center [29, 53] width 17 height 9
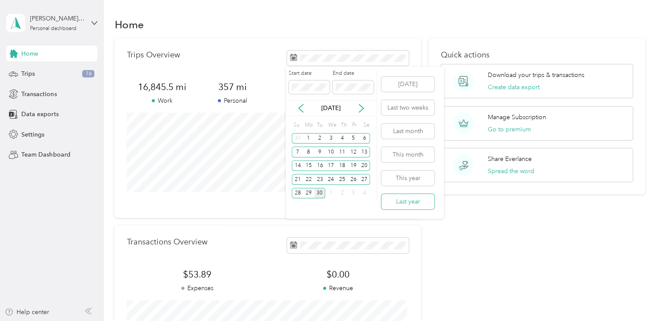
click at [398, 202] on button "Last year" at bounding box center [407, 201] width 53 height 15
